Goal: Find specific page/section: Find specific page/section

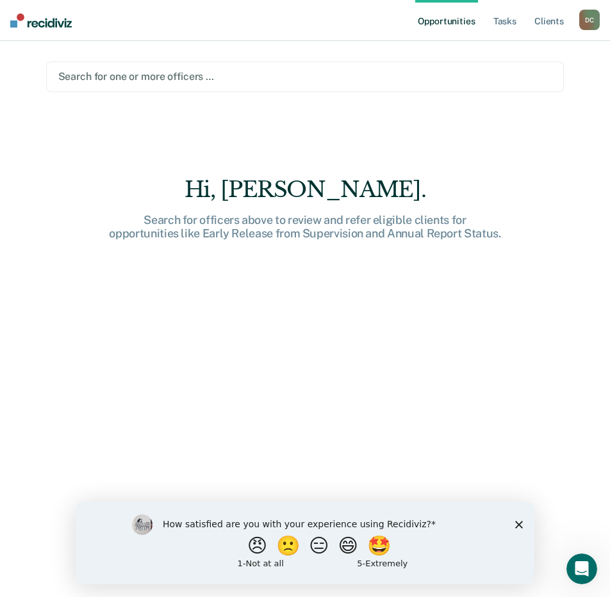
click at [35, 26] on img at bounding box center [40, 20] width 61 height 14
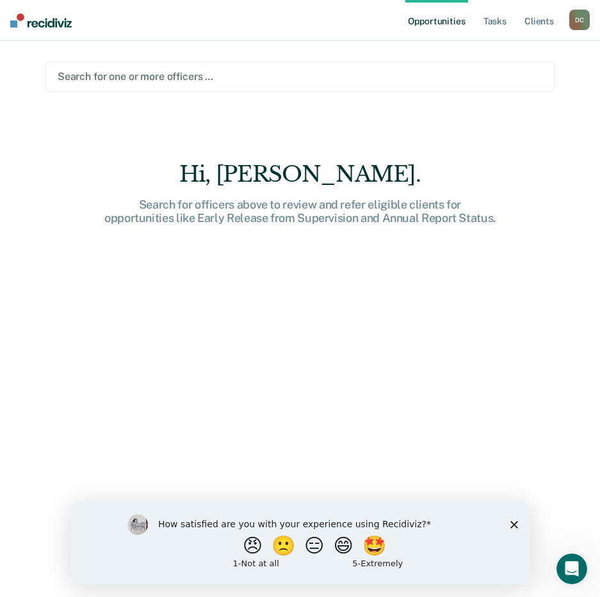
click at [99, 82] on div at bounding box center [300, 76] width 485 height 15
click at [125, 79] on div at bounding box center [300, 76] width 485 height 15
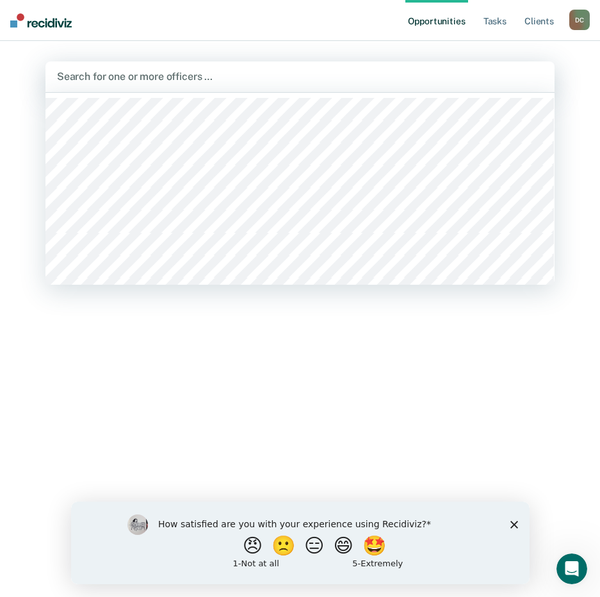
click at [125, 79] on div at bounding box center [300, 76] width 486 height 15
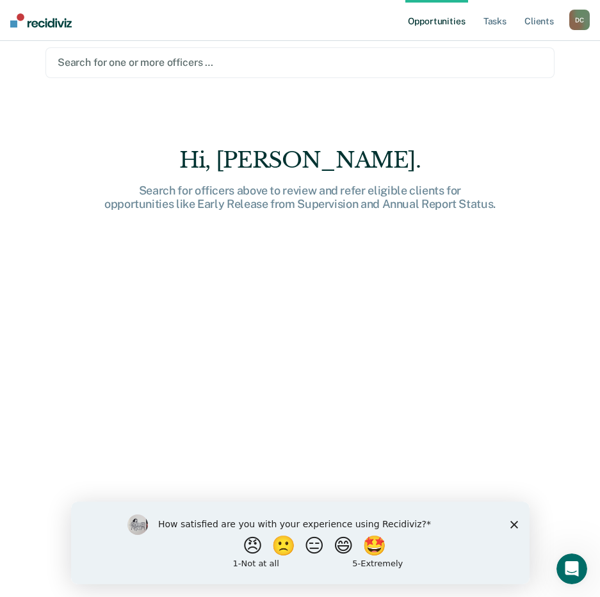
scroll to position [18, 0]
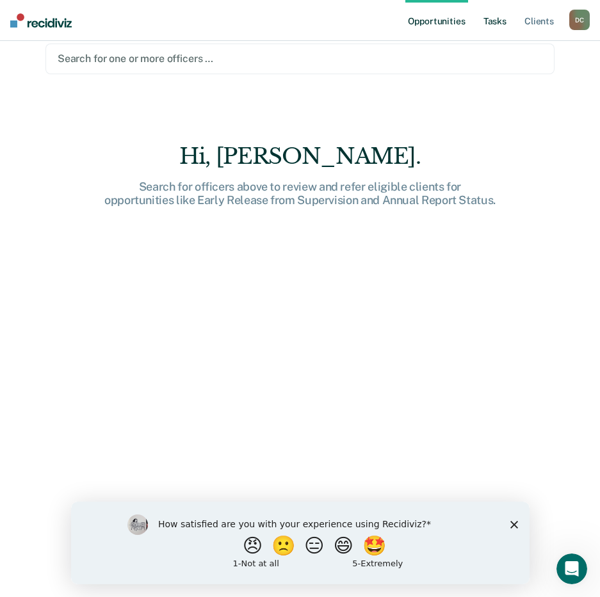
click at [496, 26] on link "Tasks" at bounding box center [495, 20] width 28 height 41
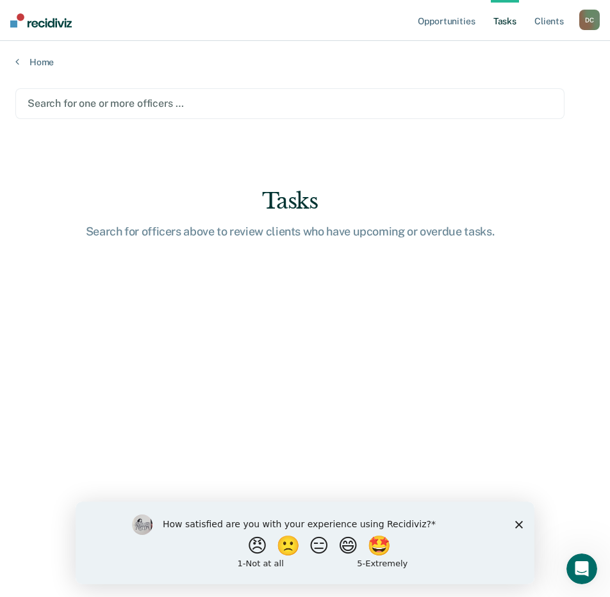
click at [570, 19] on ul "Opportunities Tasks Client s" at bounding box center [497, 20] width 164 height 41
click at [582, 19] on div "D C" at bounding box center [589, 20] width 20 height 20
click at [507, 53] on link "Profile" at bounding box center [537, 52] width 103 height 11
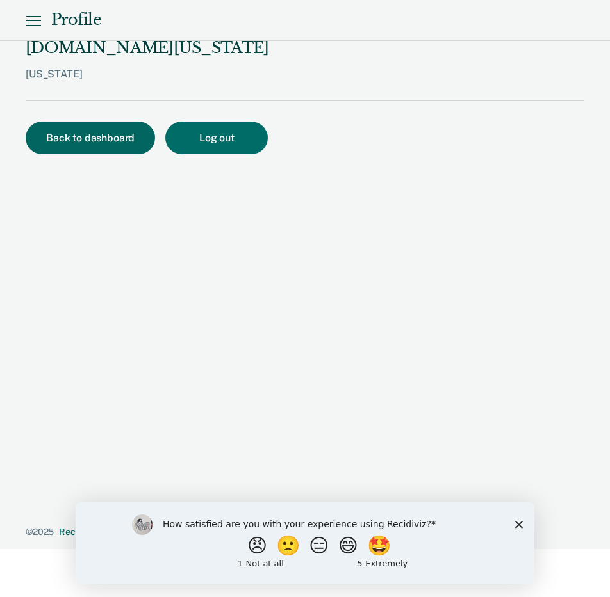
click at [70, 124] on button "Back to dashboard" at bounding box center [90, 138] width 129 height 33
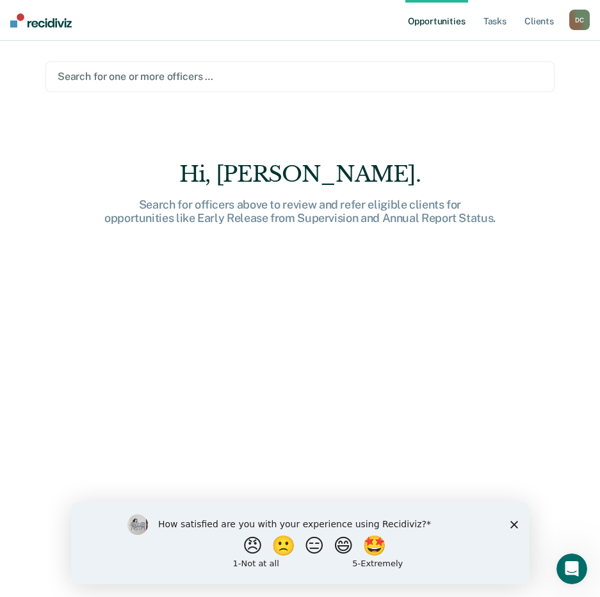
click at [113, 74] on div at bounding box center [300, 76] width 485 height 15
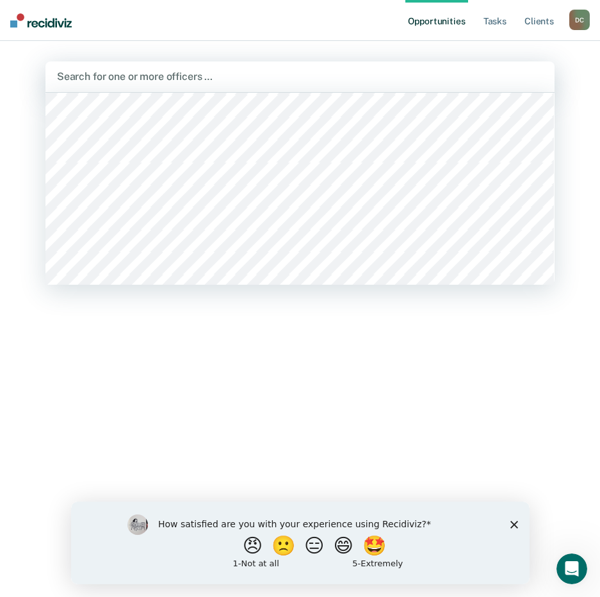
scroll to position [1024, 0]
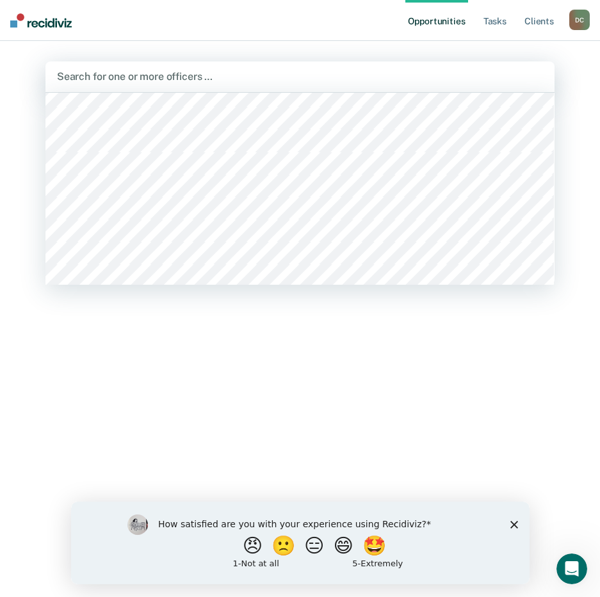
type input "d"
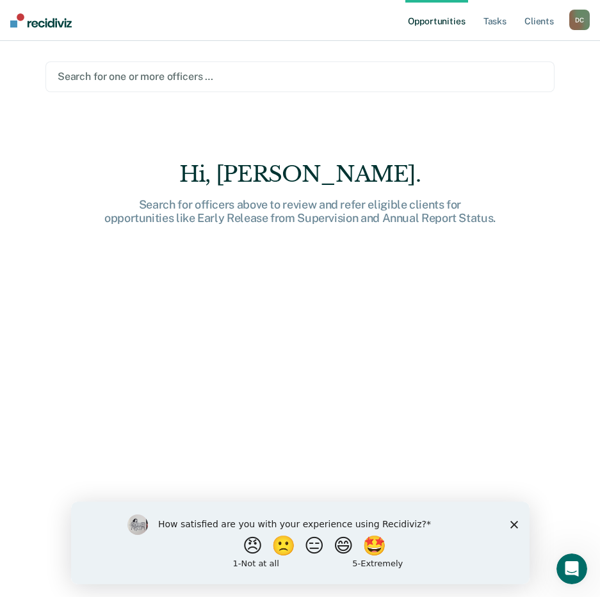
click at [121, 85] on div "Search for one or more officers …" at bounding box center [299, 76] width 487 height 17
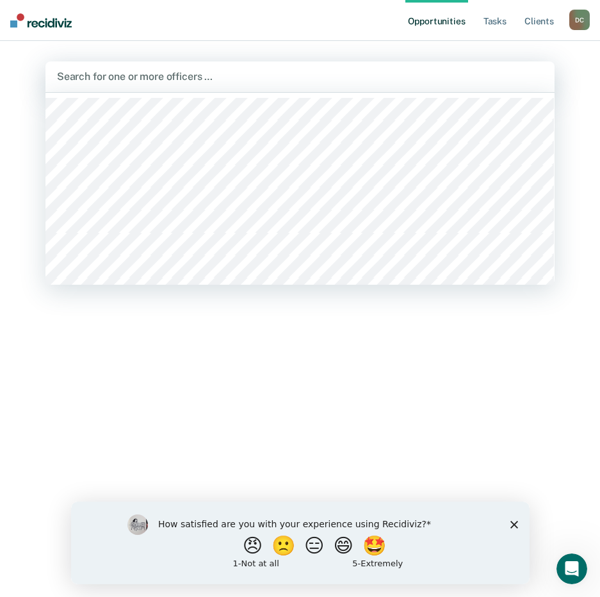
click at [163, 68] on div "Search for one or more officers …" at bounding box center [300, 76] width 489 height 17
click at [557, 22] on ul "Opportunities Tasks Client s" at bounding box center [487, 20] width 164 height 41
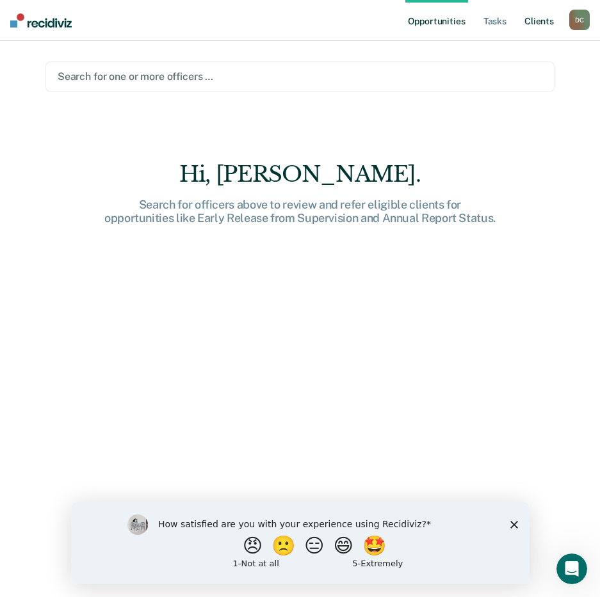
click at [541, 21] on link "Client s" at bounding box center [539, 20] width 35 height 41
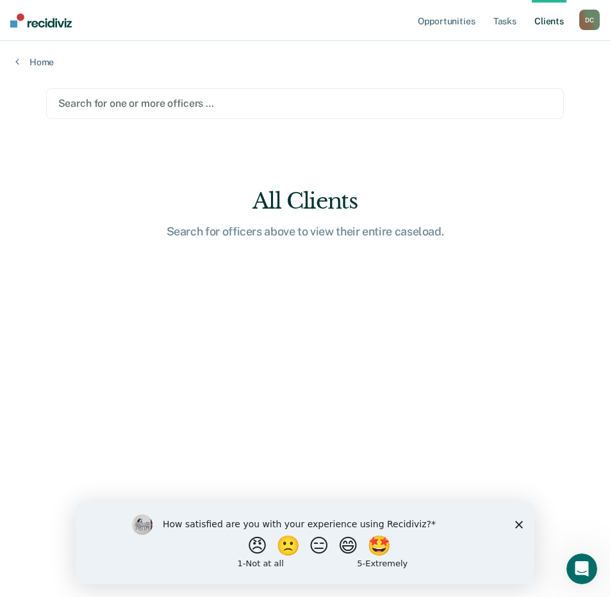
click at [51, 15] on img at bounding box center [40, 20] width 61 height 14
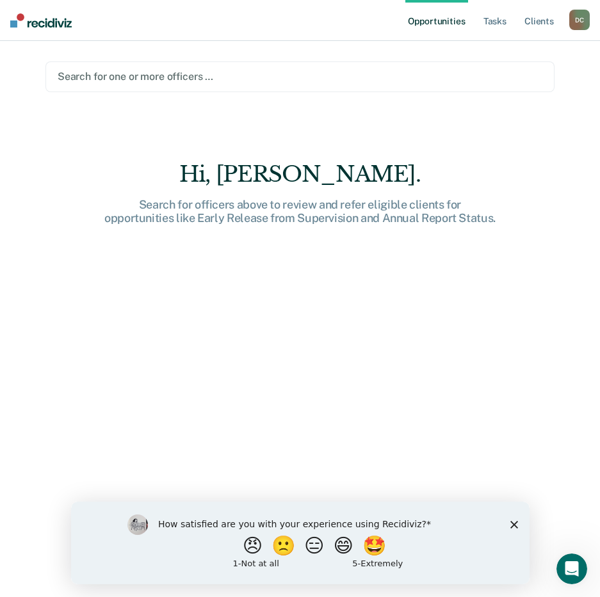
click at [442, 17] on link "Opportunities" at bounding box center [436, 20] width 62 height 41
click at [489, 19] on link "Tasks" at bounding box center [495, 20] width 28 height 41
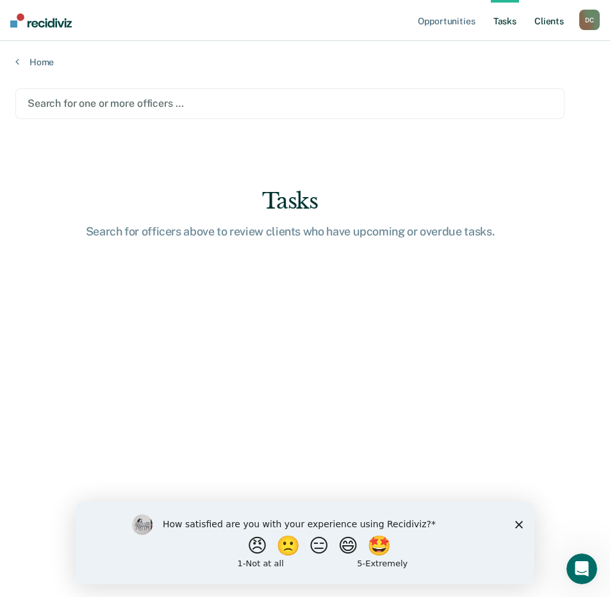
click at [551, 20] on link "Client s" at bounding box center [548, 20] width 35 height 41
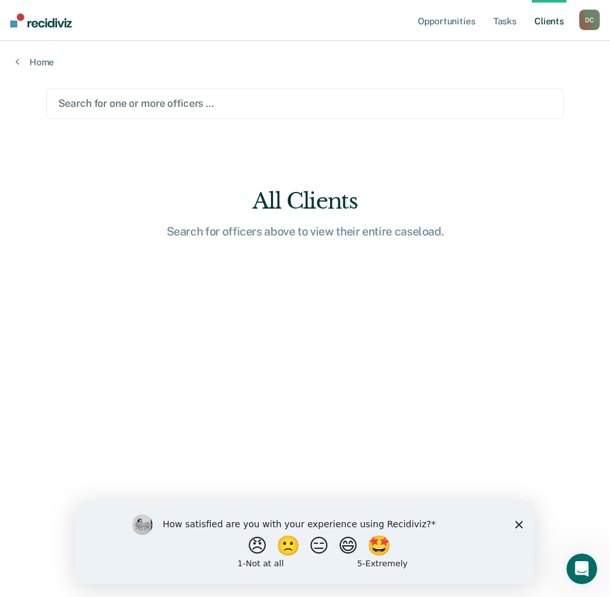
click at [489, 522] on div "How satisfied are you with your experience using Recidiviz? 😠 🙁 😑 😄 🤩 1 - Not a…" at bounding box center [305, 542] width 458 height 83
click at [519, 527] on icon "Close survey" at bounding box center [519, 525] width 8 height 8
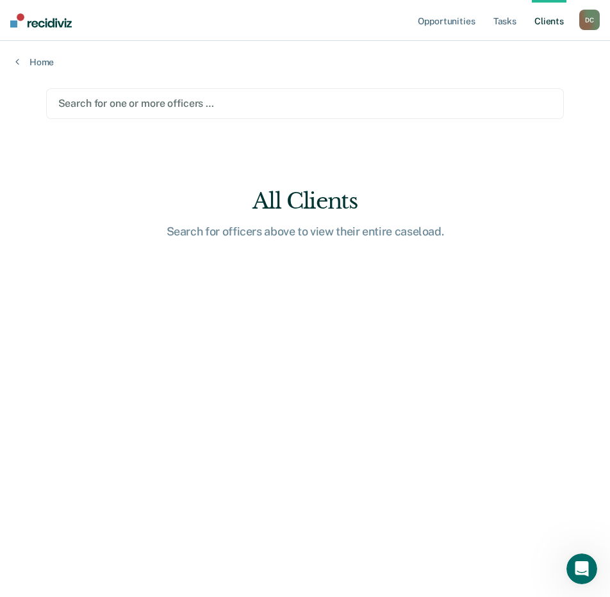
click at [595, 13] on div "D C" at bounding box center [589, 20] width 20 height 20
click at [506, 66] on link "How it works" at bounding box center [537, 68] width 103 height 11
click at [39, 60] on link "Home" at bounding box center [304, 62] width 579 height 12
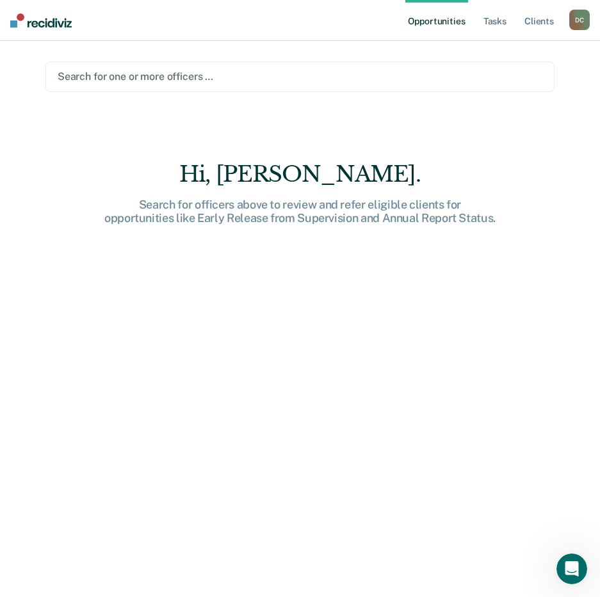
click at [445, 19] on link "Opportunities" at bounding box center [436, 20] width 62 height 41
click at [494, 22] on link "Tasks" at bounding box center [495, 20] width 28 height 41
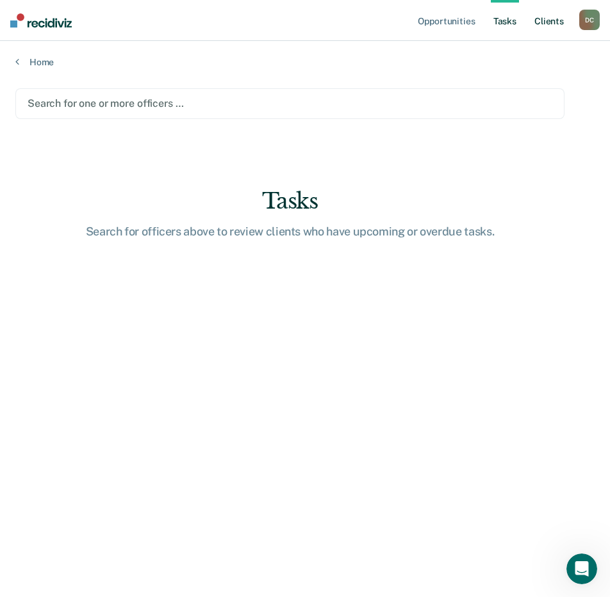
click at [543, 19] on link "Client s" at bounding box center [548, 20] width 35 height 41
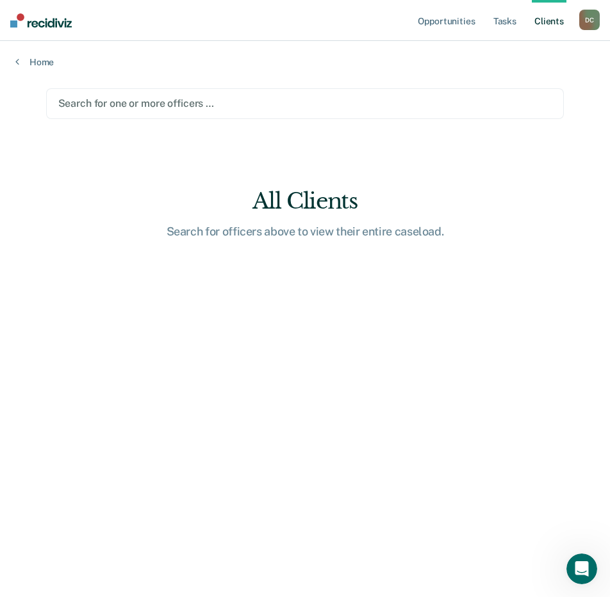
click at [200, 104] on div at bounding box center [305, 103] width 494 height 15
click at [33, 63] on link "Home" at bounding box center [304, 62] width 579 height 12
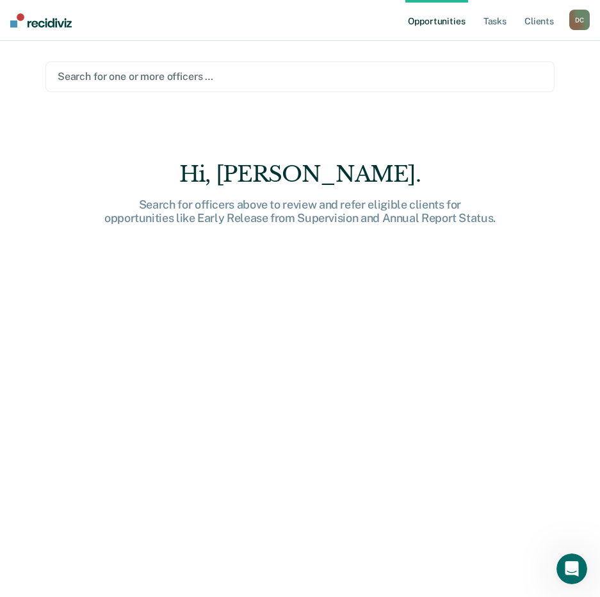
click at [46, 27] on img at bounding box center [40, 20] width 61 height 14
click at [501, 17] on link "Tasks" at bounding box center [495, 20] width 28 height 41
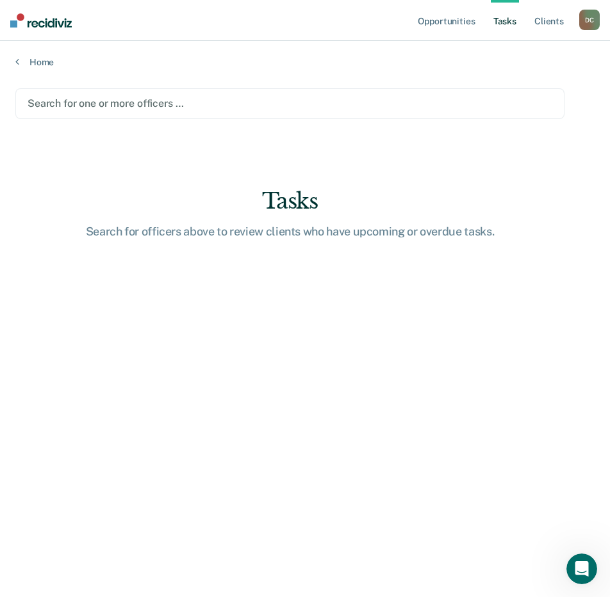
click at [45, 70] on main "Search for one or more officers … Tasks Search for officers above to review cli…" at bounding box center [305, 331] width 610 height 526
click at [45, 56] on link "Home" at bounding box center [304, 62] width 579 height 12
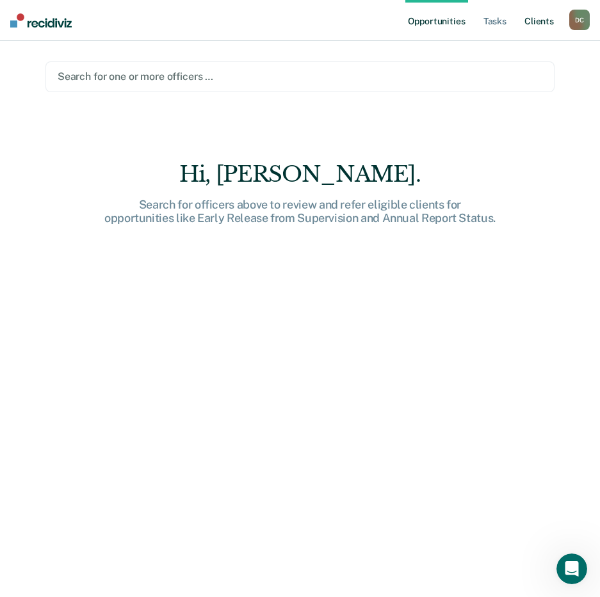
click at [541, 25] on link "Client s" at bounding box center [539, 20] width 35 height 41
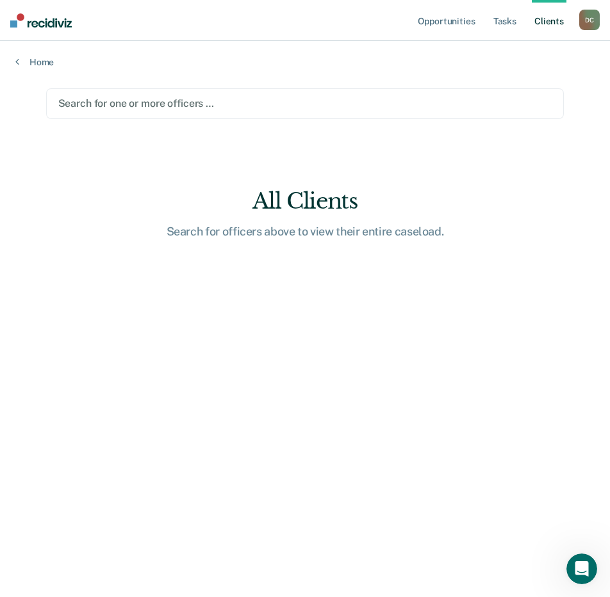
click at [587, 15] on div "D C" at bounding box center [589, 20] width 20 height 20
click at [510, 47] on link "Profile" at bounding box center [537, 52] width 103 height 11
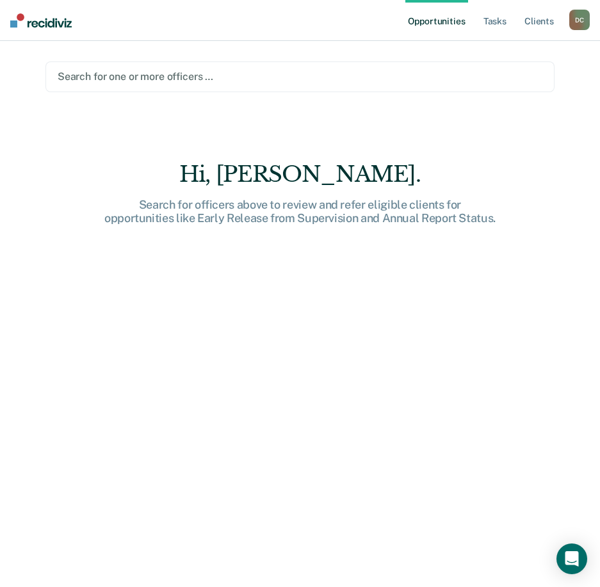
click at [382, 218] on div "Search for officers above to review and refer eligible clients for opportunitie…" at bounding box center [300, 212] width 410 height 28
click at [499, 20] on link "Tasks" at bounding box center [495, 20] width 28 height 41
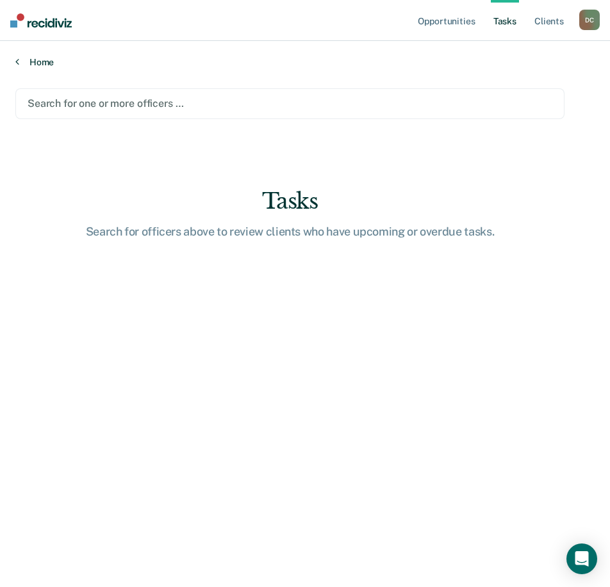
click at [39, 62] on link "Home" at bounding box center [304, 62] width 579 height 12
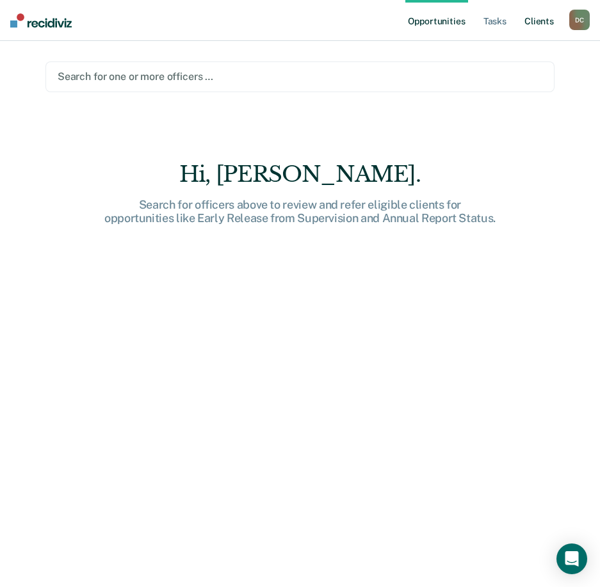
click at [542, 26] on link "Client s" at bounding box center [539, 20] width 35 height 41
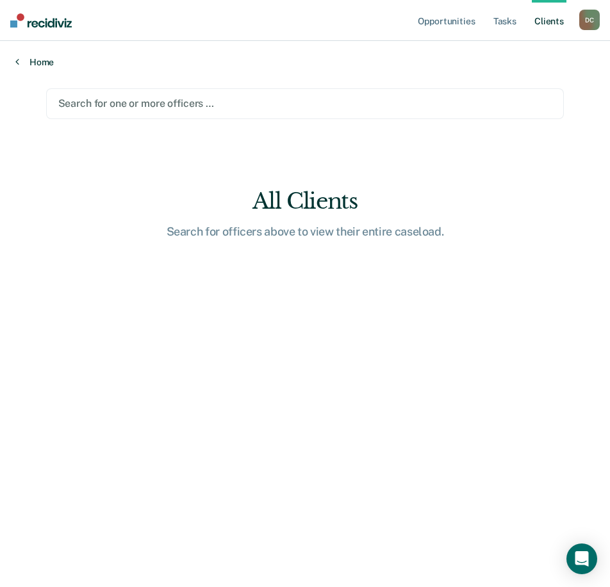
click at [23, 58] on link "Home" at bounding box center [304, 62] width 579 height 12
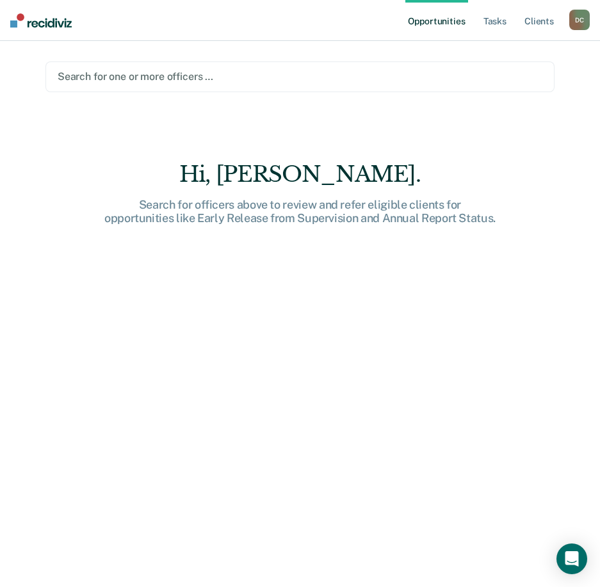
click at [574, 16] on div "D C" at bounding box center [579, 20] width 20 height 20
click at [64, 26] on img at bounding box center [40, 20] width 61 height 14
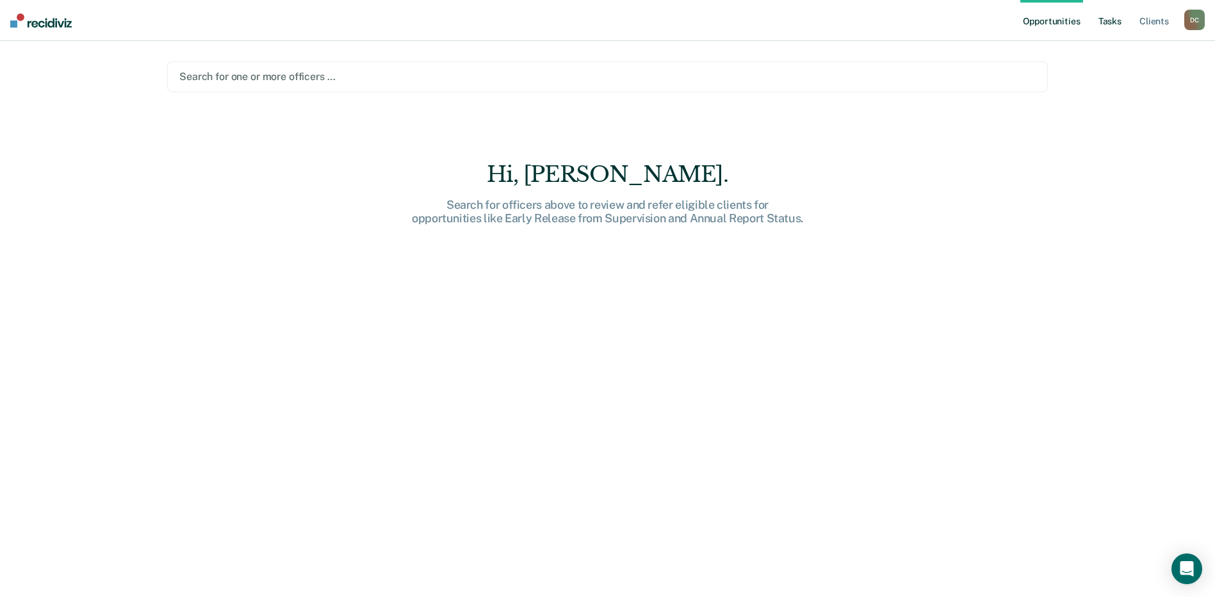
click at [609, 17] on link "Tasks" at bounding box center [1109, 20] width 28 height 41
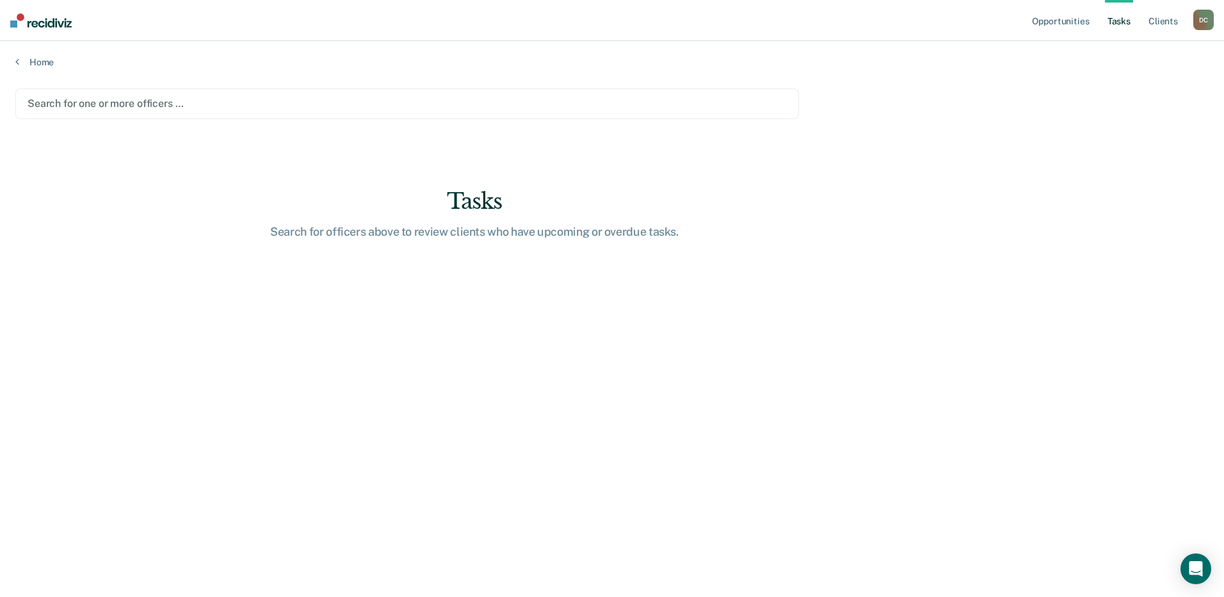
click at [38, 21] on img at bounding box center [40, 20] width 61 height 14
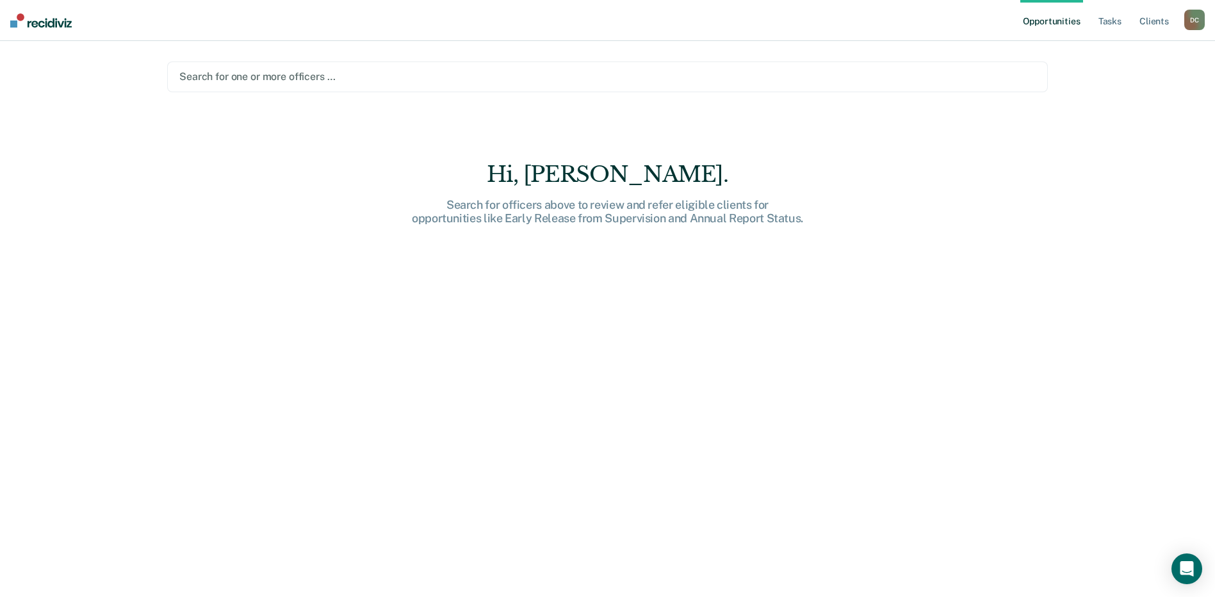
click at [44, 24] on img at bounding box center [40, 20] width 61 height 14
click at [609, 24] on link "Opportunities" at bounding box center [1051, 20] width 62 height 41
click at [609, 20] on link "Opportunities" at bounding box center [1051, 20] width 62 height 41
click at [609, 18] on link "Tasks" at bounding box center [1109, 20] width 28 height 41
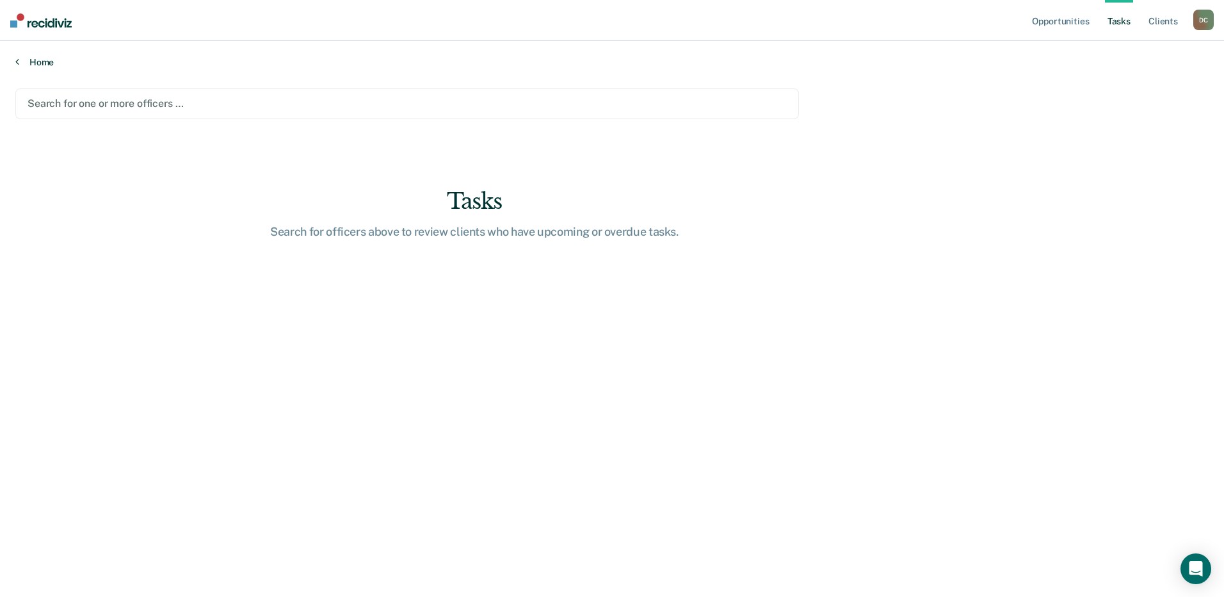
click at [36, 65] on link "Home" at bounding box center [611, 62] width 1193 height 12
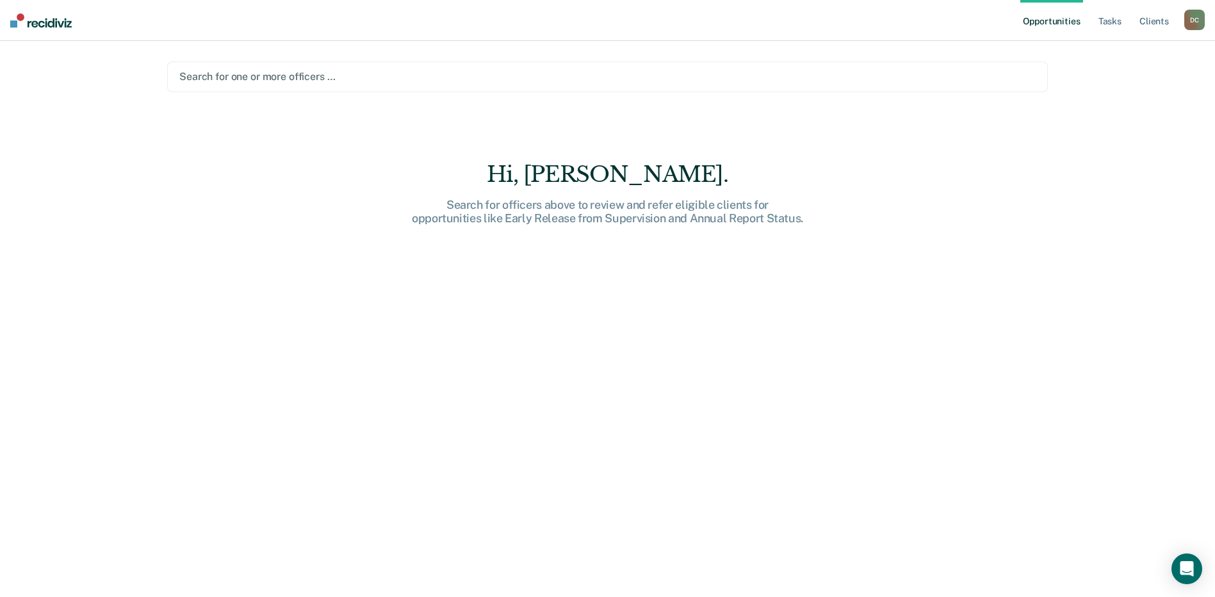
click at [609, 16] on div "D C" at bounding box center [1194, 20] width 20 height 20
click at [609, 20] on div "D C" at bounding box center [1194, 20] width 20 height 20
click at [609, 19] on link "Client s" at bounding box center [1153, 20] width 35 height 41
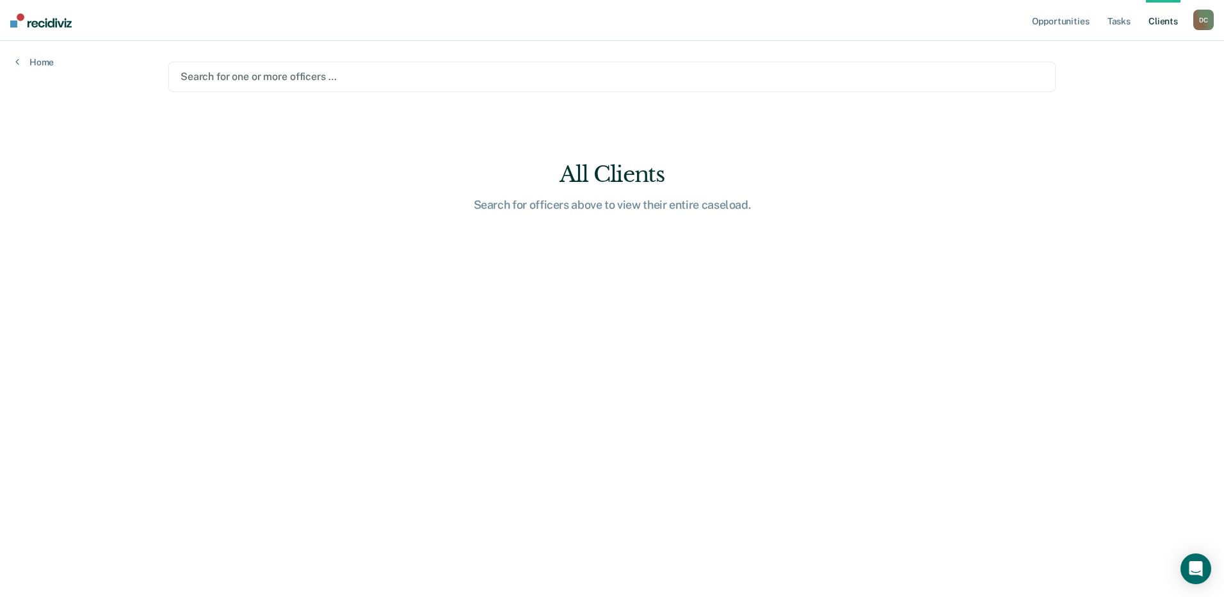
click at [609, 19] on link "Client s" at bounding box center [1163, 20] width 35 height 41
click at [609, 26] on link "Tasks" at bounding box center [1119, 20] width 28 height 41
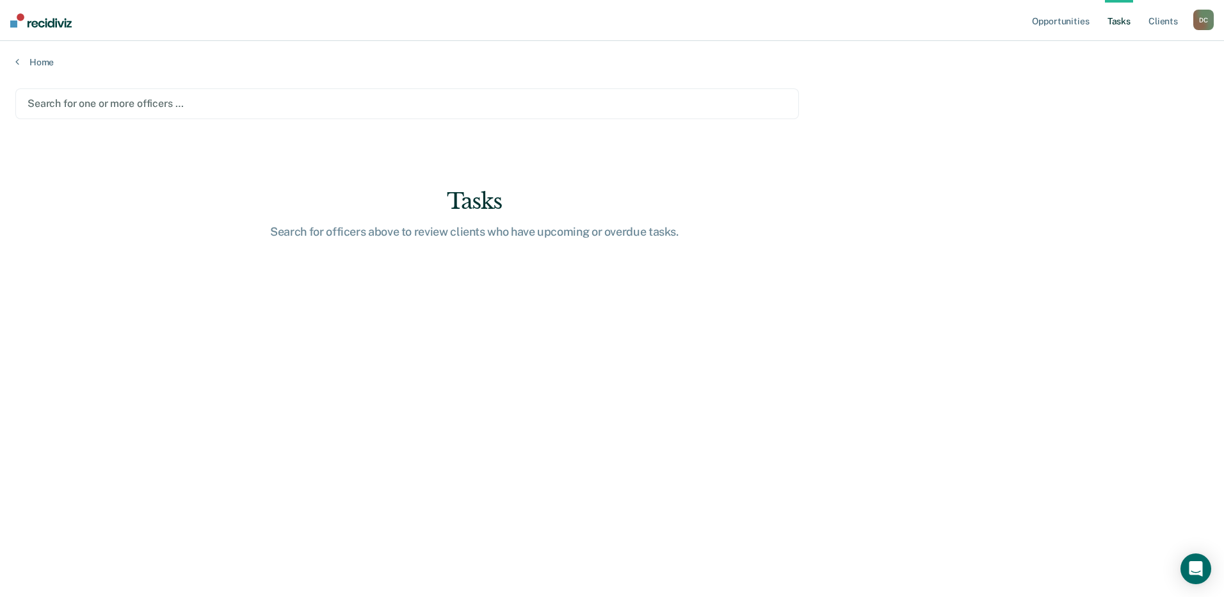
click at [41, 23] on img at bounding box center [40, 20] width 61 height 14
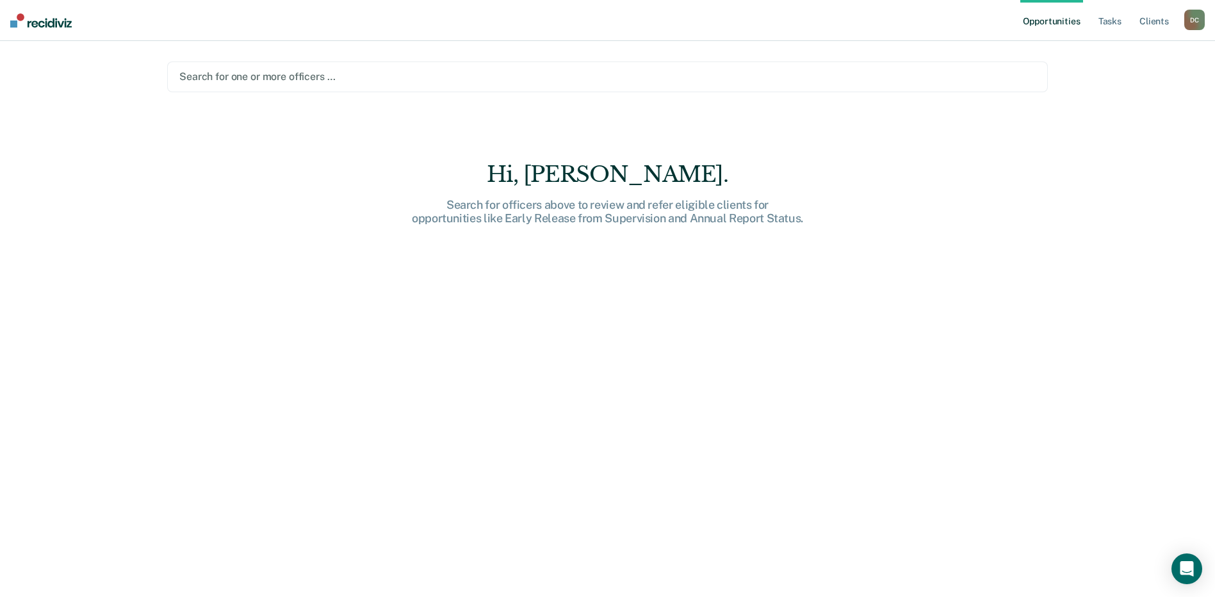
click at [278, 88] on div "Search for one or more officers …" at bounding box center [607, 76] width 880 height 31
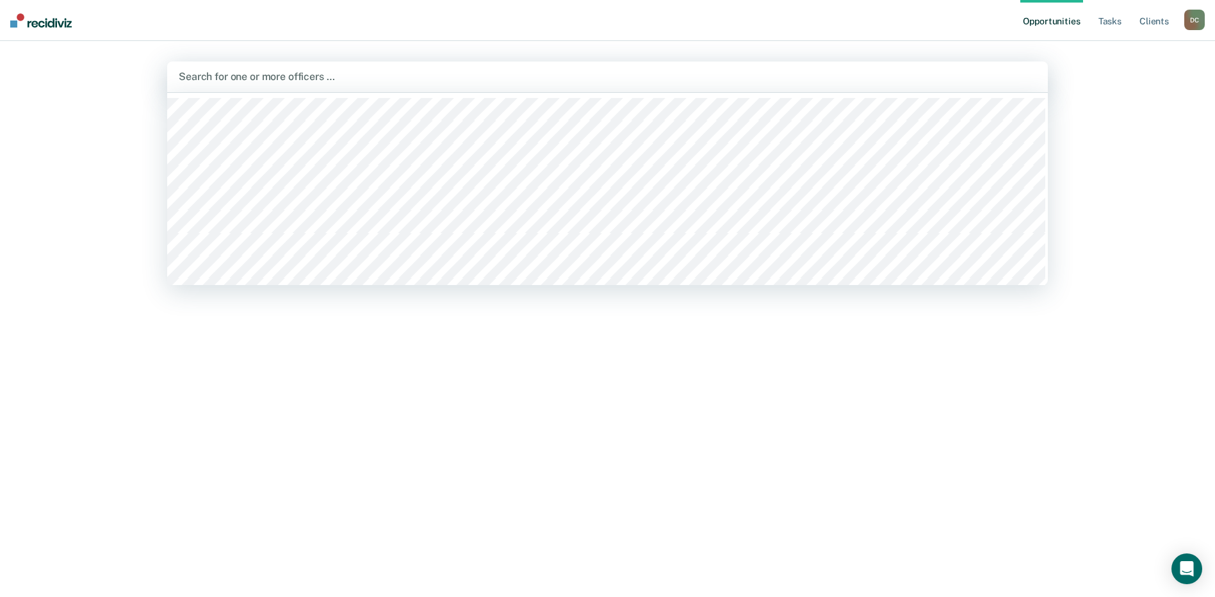
click at [311, 72] on div at bounding box center [607, 76] width 857 height 15
click at [277, 79] on div at bounding box center [607, 76] width 857 height 15
click at [366, 82] on div at bounding box center [607, 76] width 857 height 15
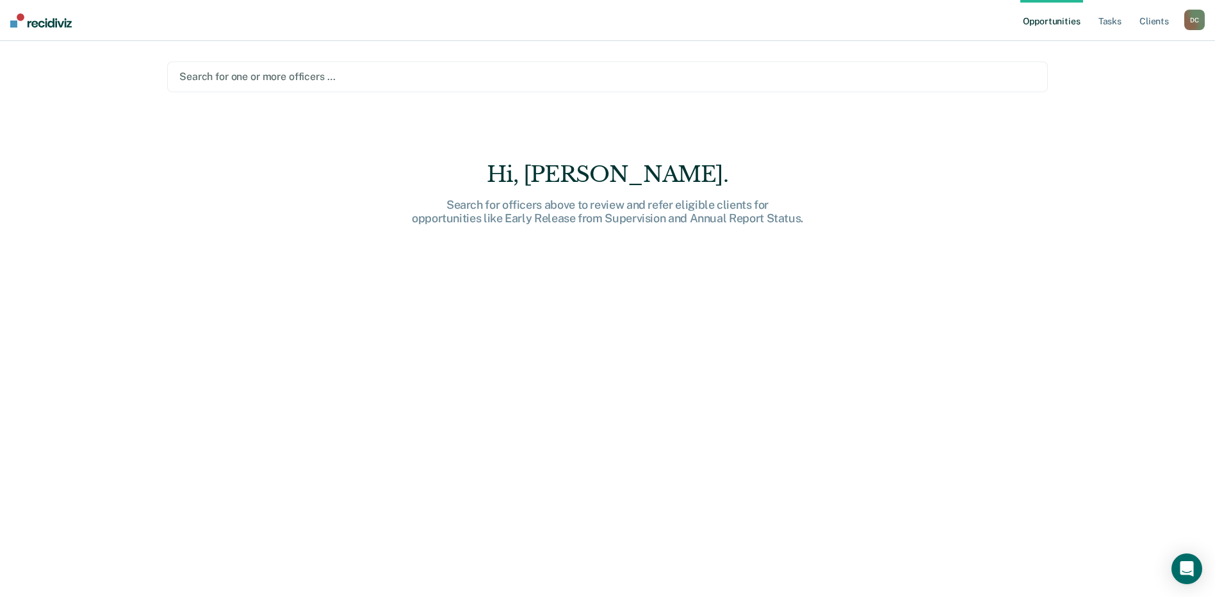
click at [1195, 25] on div "D C" at bounding box center [1194, 20] width 20 height 20
click at [1149, 19] on link "Client s" at bounding box center [1153, 20] width 35 height 41
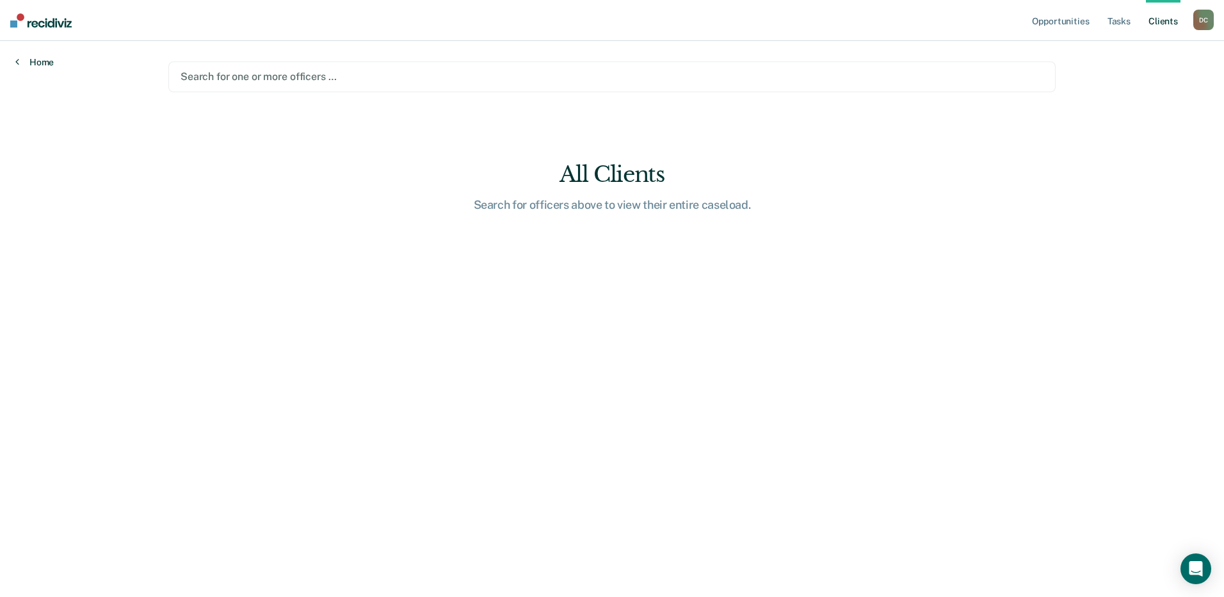
click at [51, 58] on link "Home" at bounding box center [34, 62] width 38 height 12
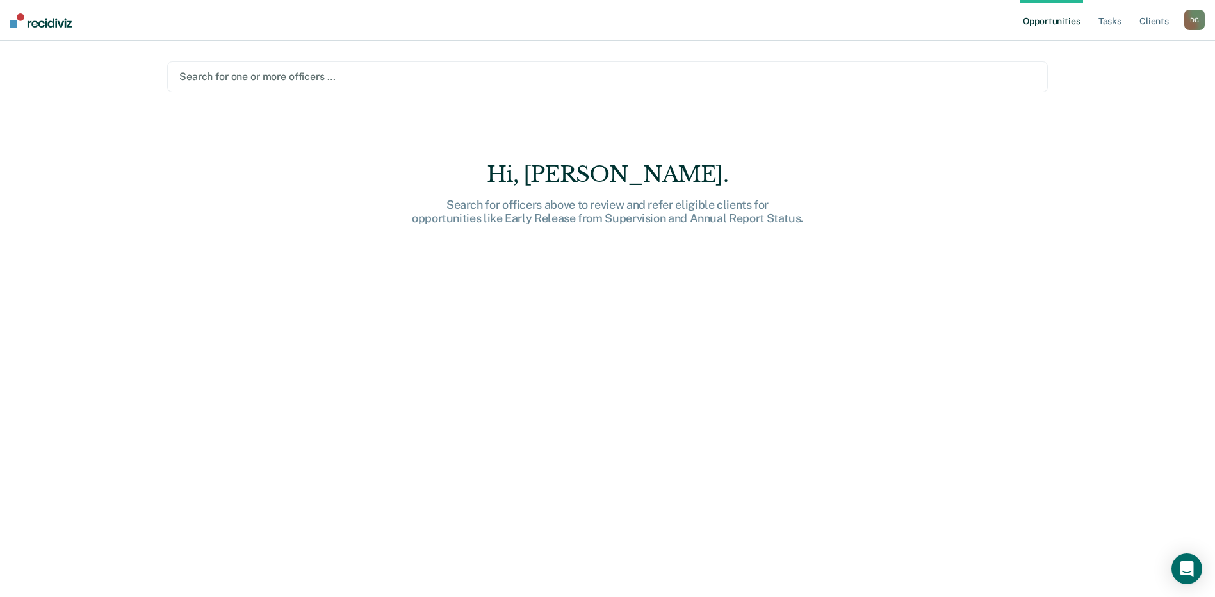
click at [303, 97] on main "Search for one or more officers … Hi, Diana. Search for officers above to revie…" at bounding box center [607, 303] width 911 height 525
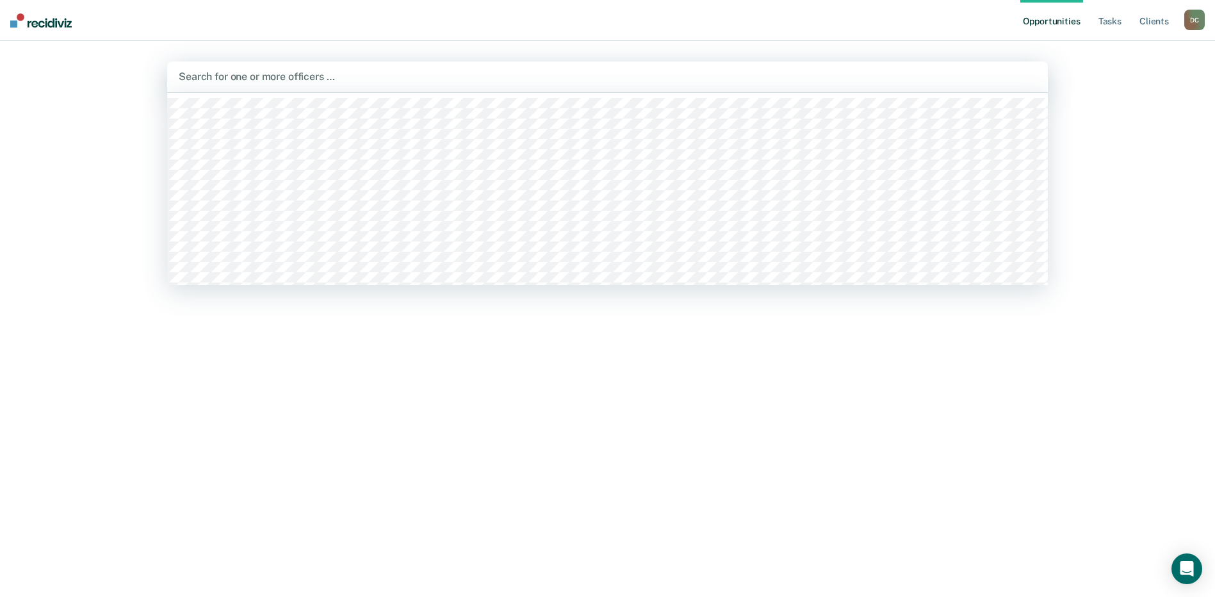
click at [309, 80] on div at bounding box center [607, 76] width 857 height 15
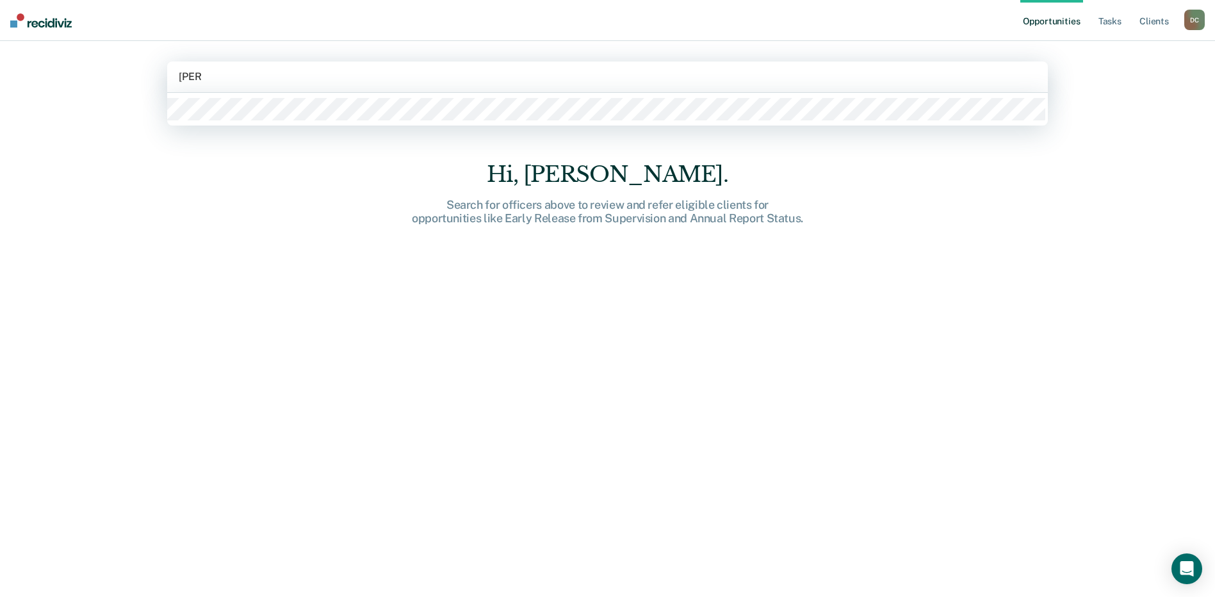
type input "diana"
